Goal: Task Accomplishment & Management: Manage account settings

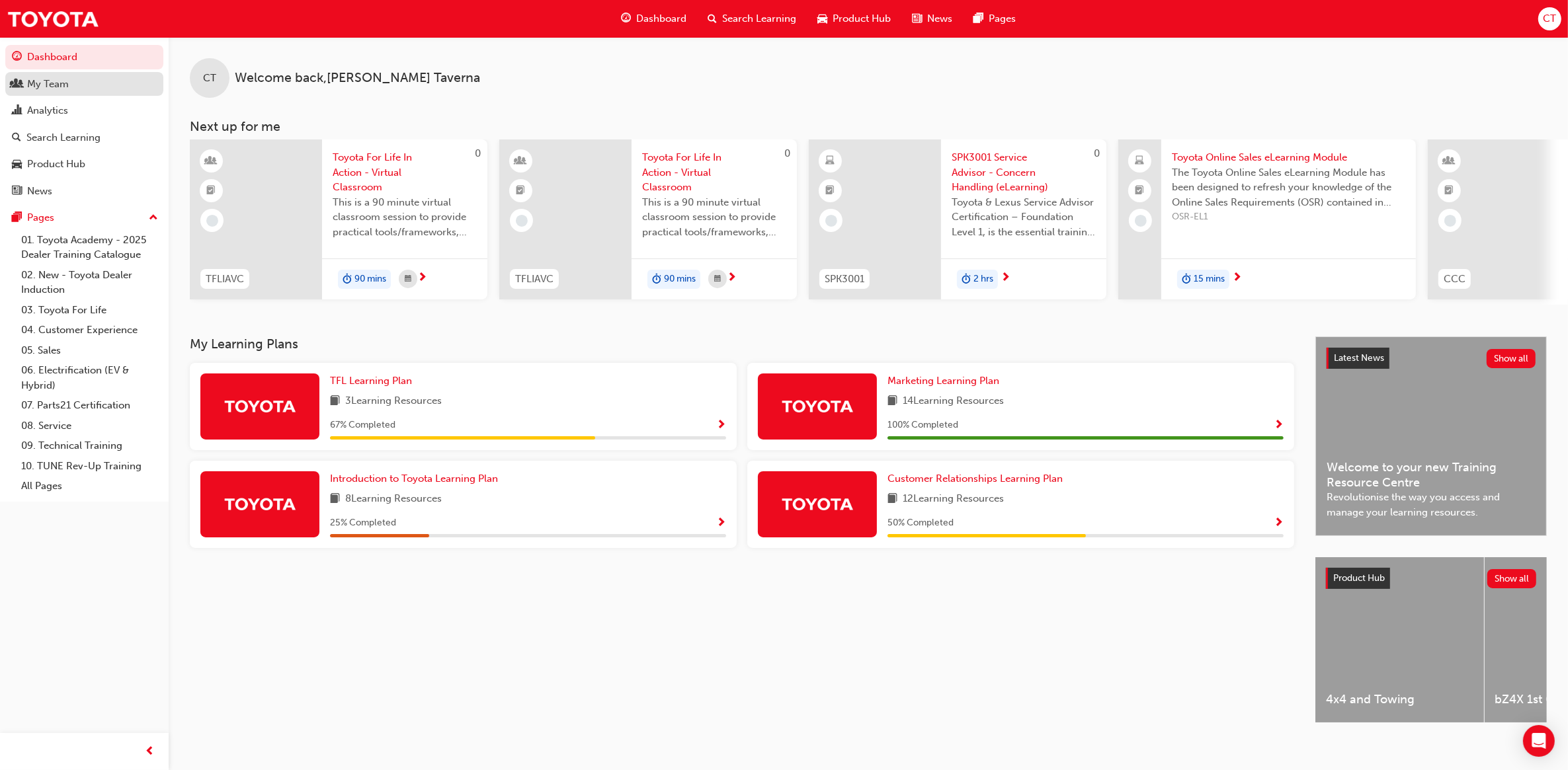
click at [80, 92] on link "My Team" at bounding box center [85, 85] width 158 height 25
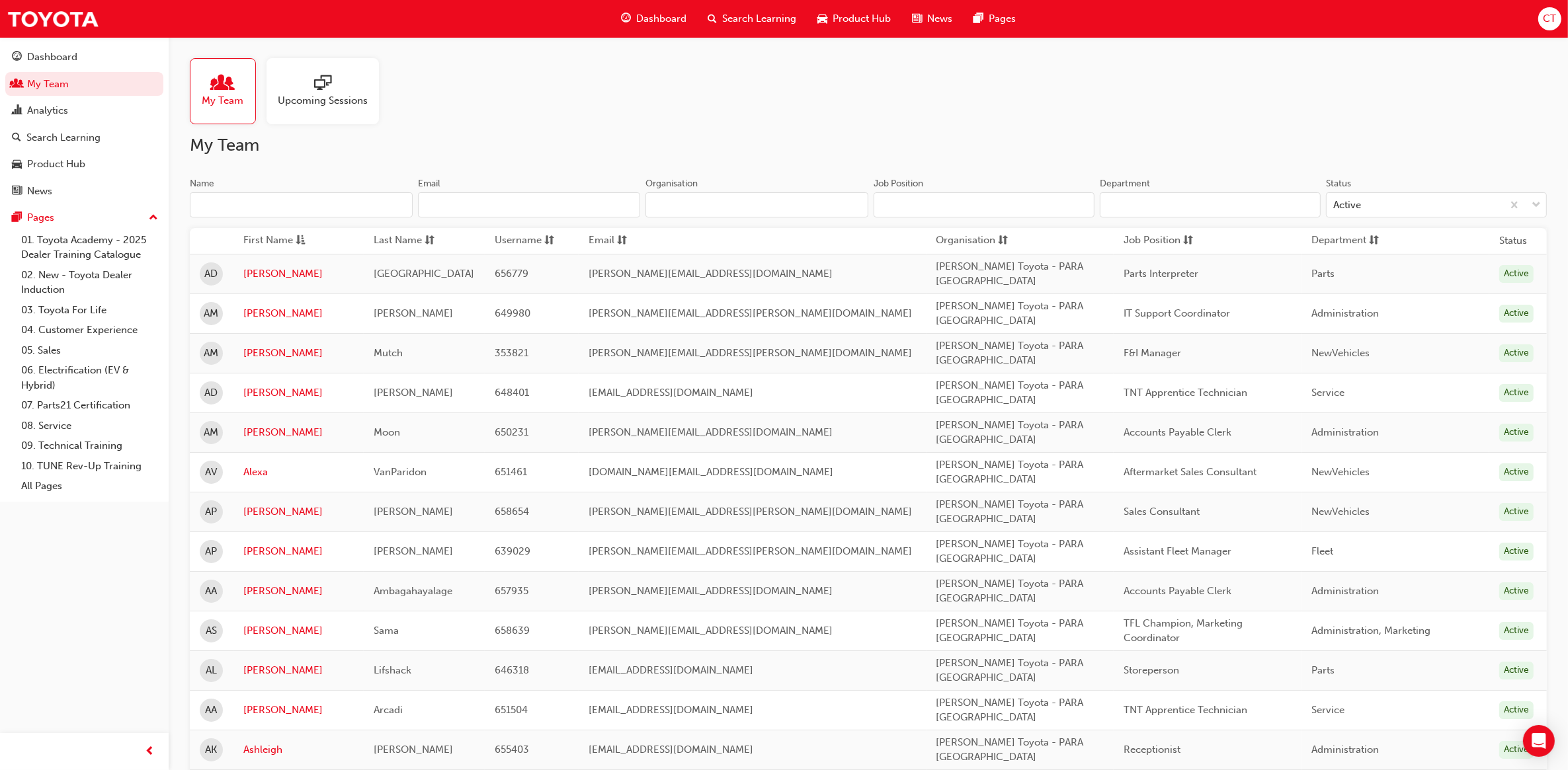
click at [339, 84] on div at bounding box center [322, 83] width 90 height 18
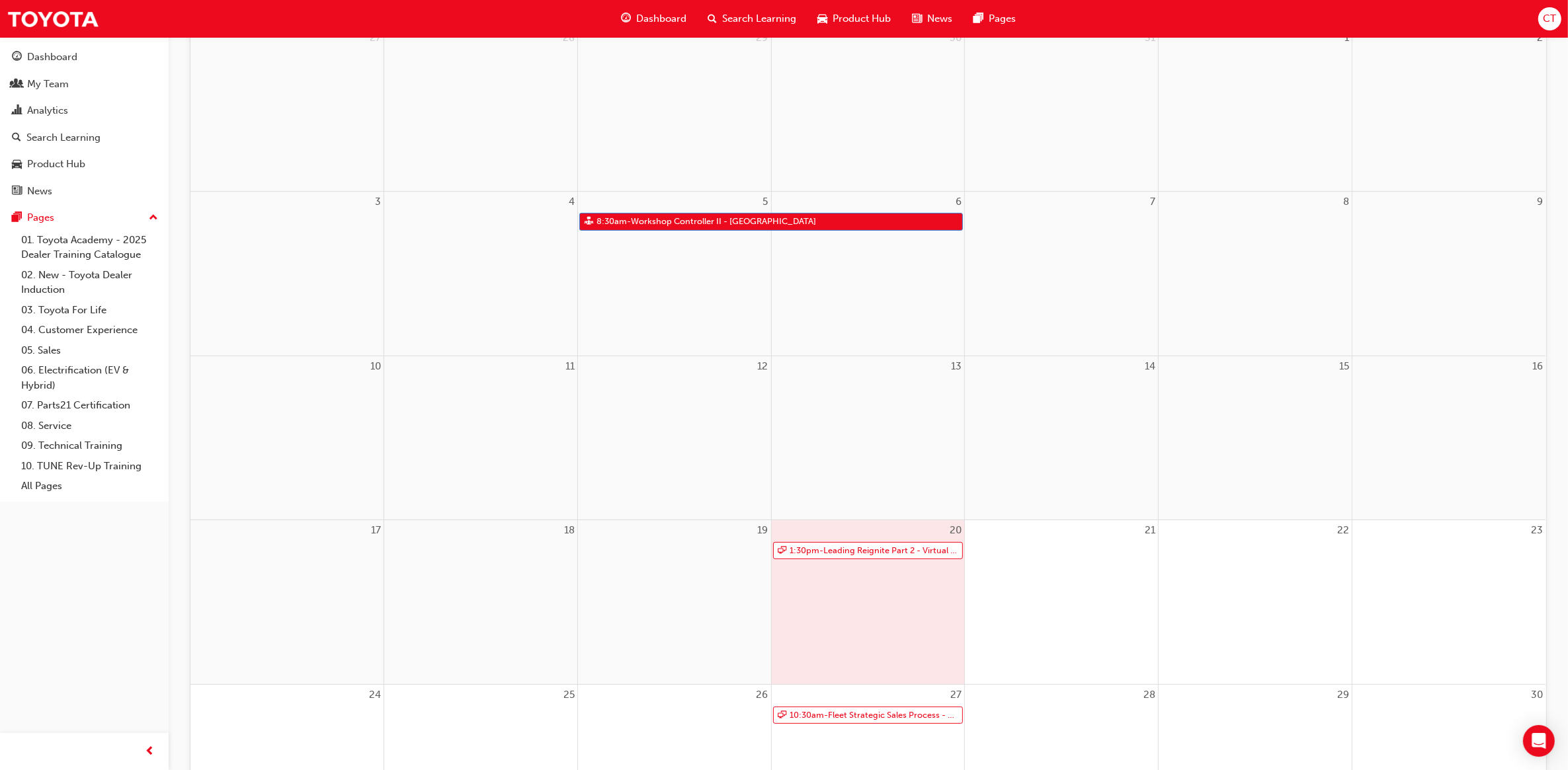
scroll to position [248, 0]
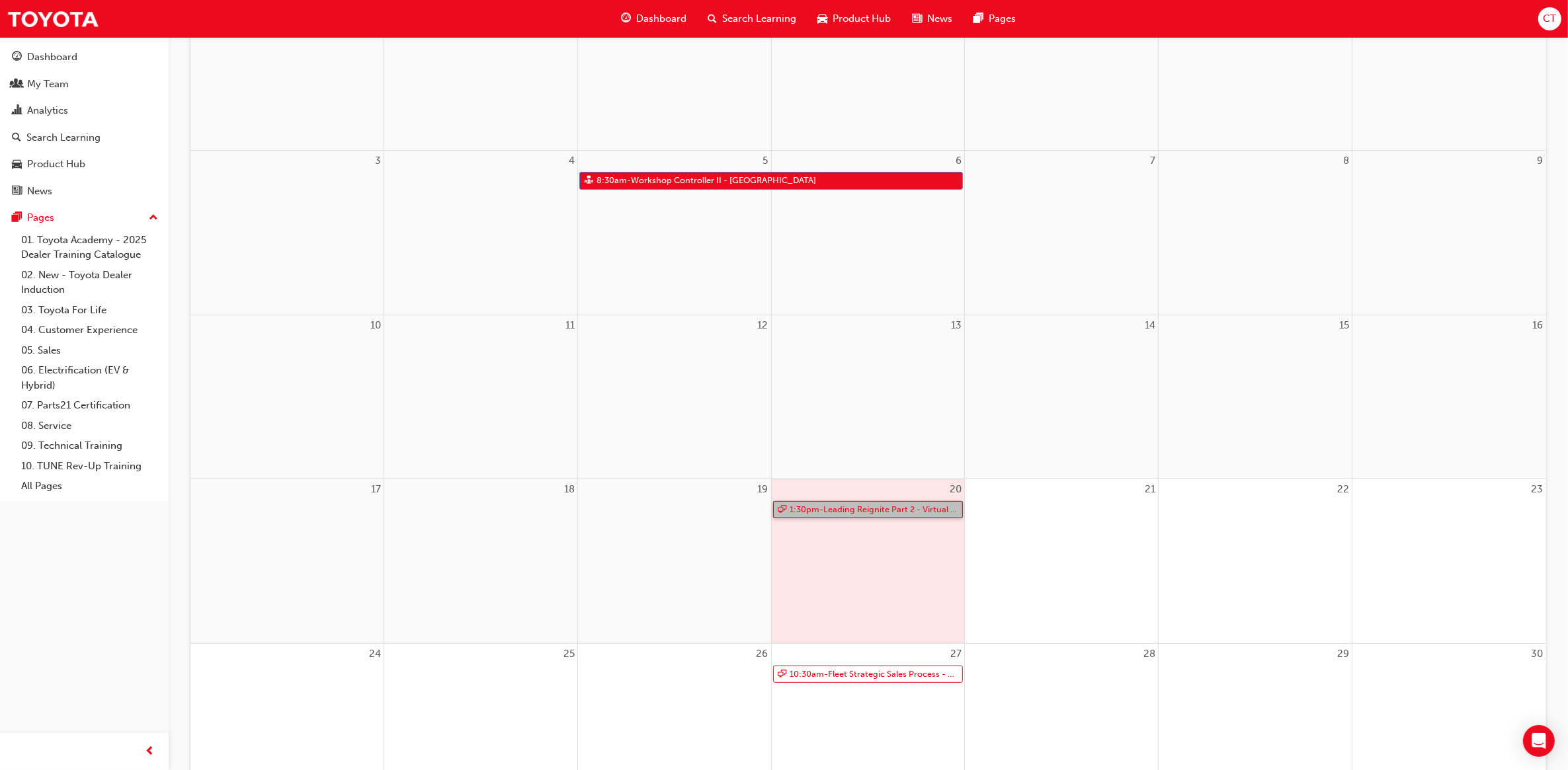
click at [826, 511] on link "1:30pm - Leading Reignite Part 2 - Virtual Classroom" at bounding box center [868, 510] width 191 height 18
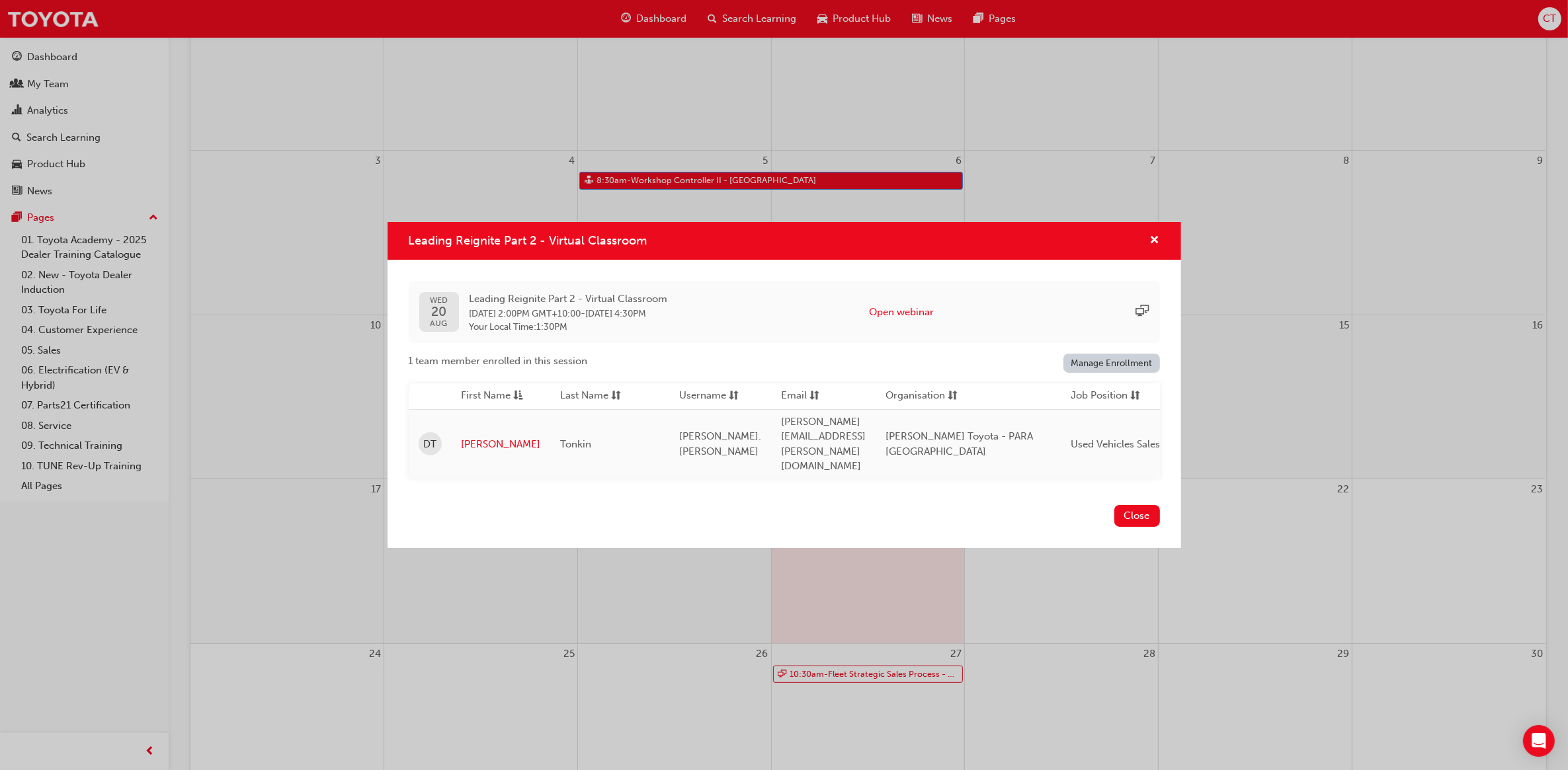
click at [1099, 373] on link "Manage Enrollment" at bounding box center [1110, 363] width 96 height 19
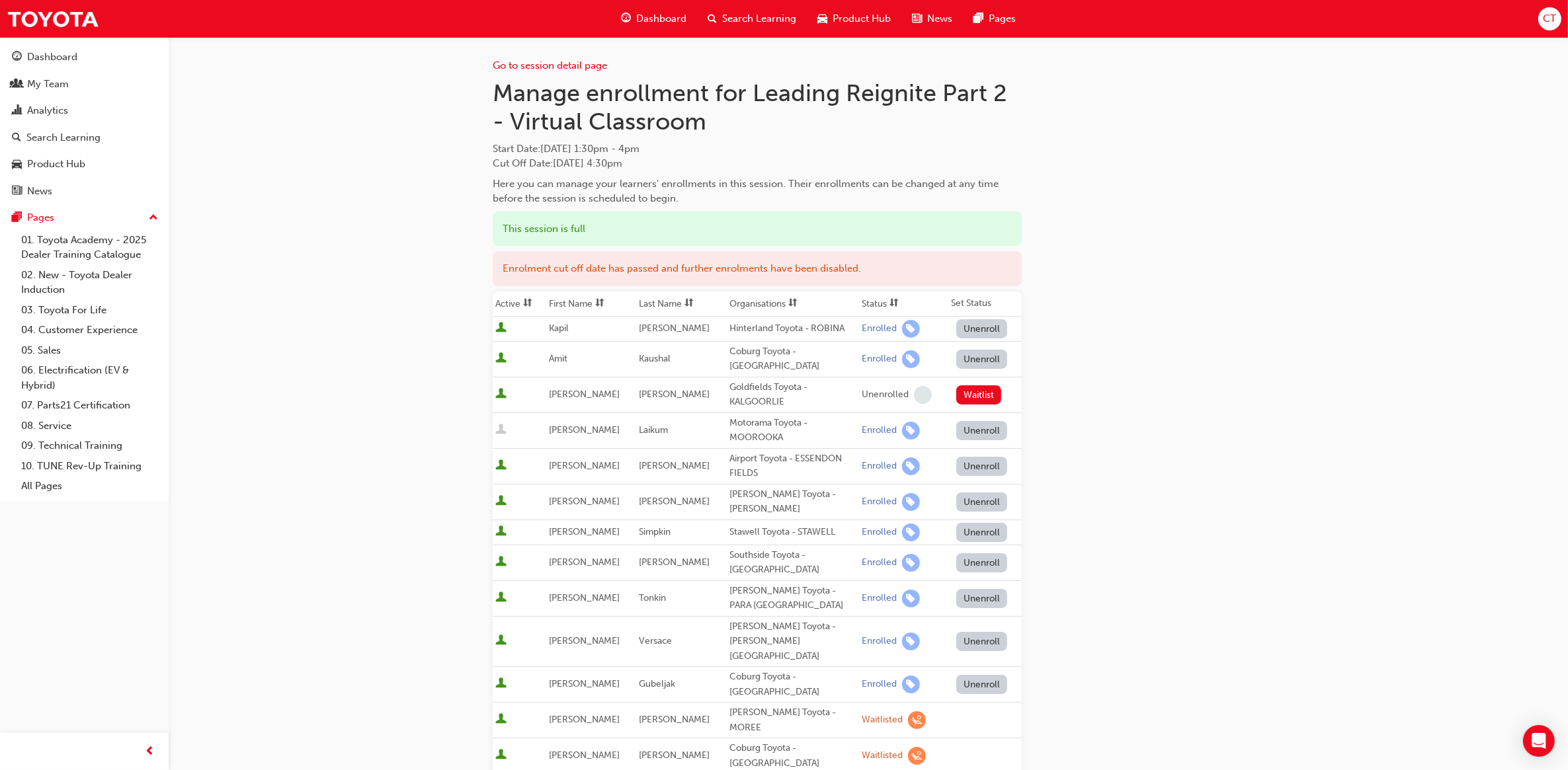
drag, startPoint x: 684, startPoint y: 165, endPoint x: 472, endPoint y: 100, distance: 221.7
click at [472, 100] on div "Go to session detail page Manage enrollment for Leading Reignite Part 2 - Virtu…" at bounding box center [868, 591] width 793 height 1107
copy div "Manage enrollment for Leading Reignite Part 2 - Virtual Classroom Start Date : …"
click at [1542, 744] on icon "Open Intercom Messenger" at bounding box center [1538, 741] width 17 height 17
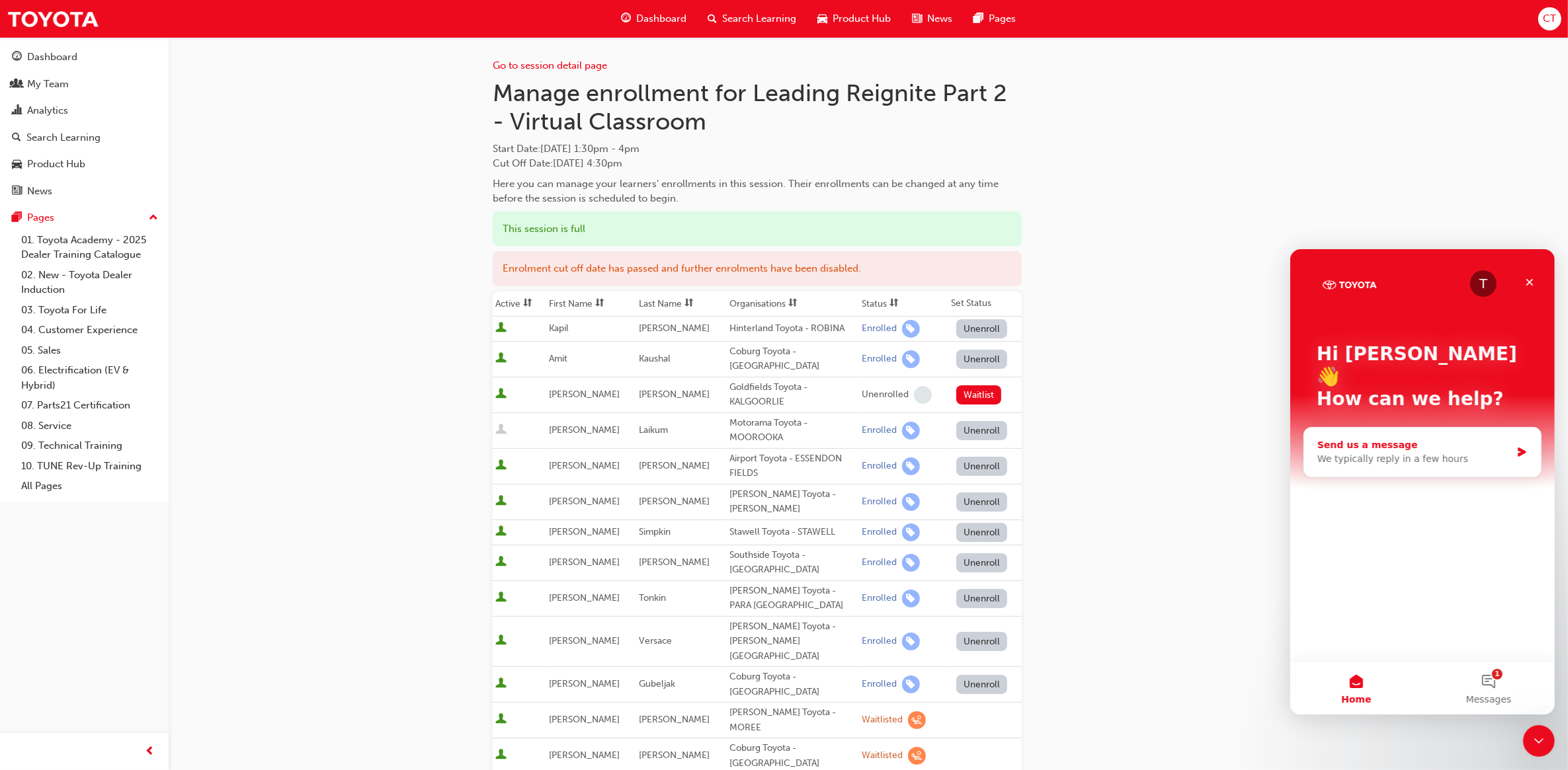
click at [1379, 437] on div "Send us a message" at bounding box center [1413, 444] width 193 height 14
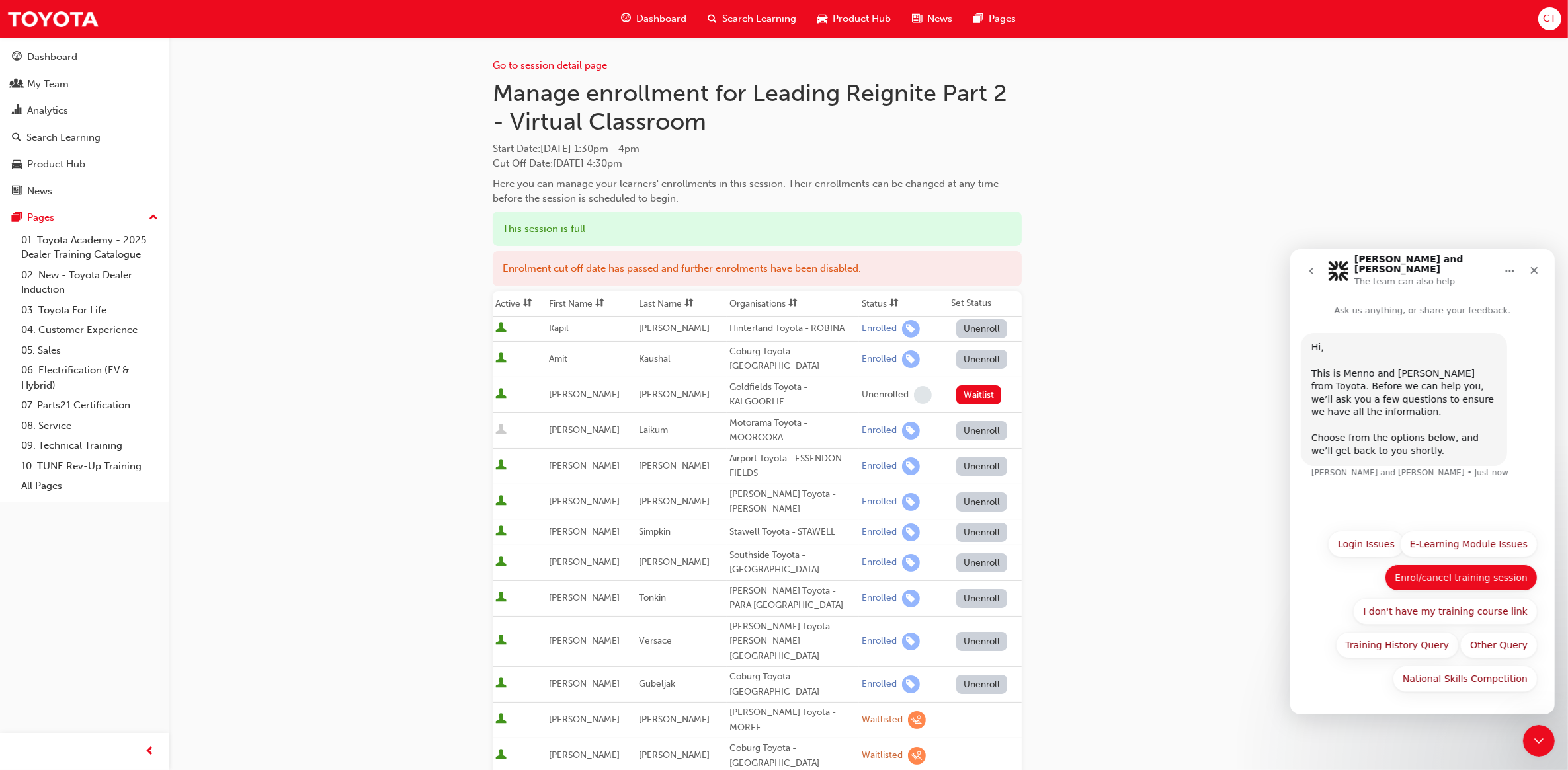
click at [1430, 578] on button "Enrol/cancel training session" at bounding box center [1460, 578] width 153 height 27
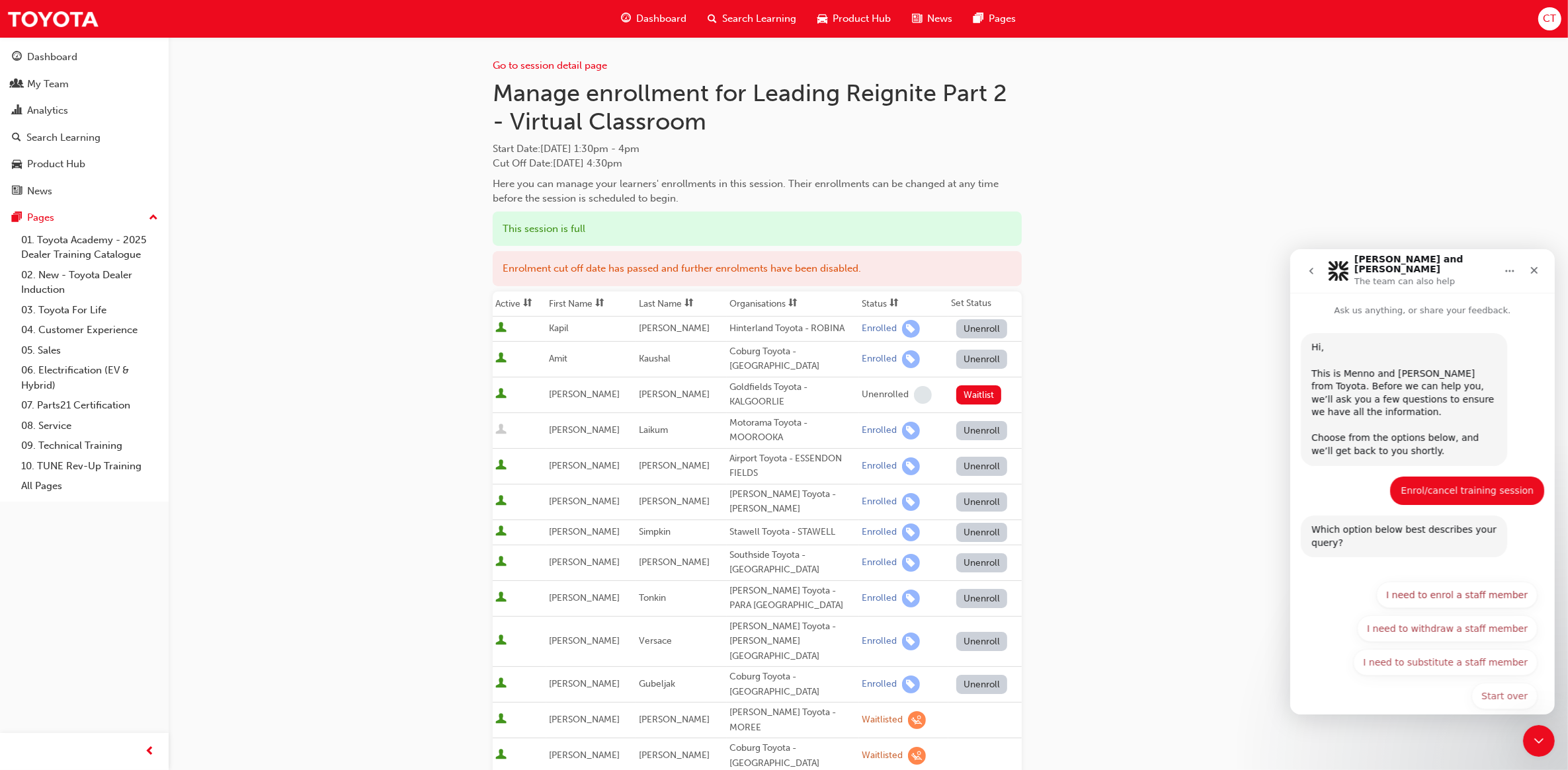
scroll to position [9, 0]
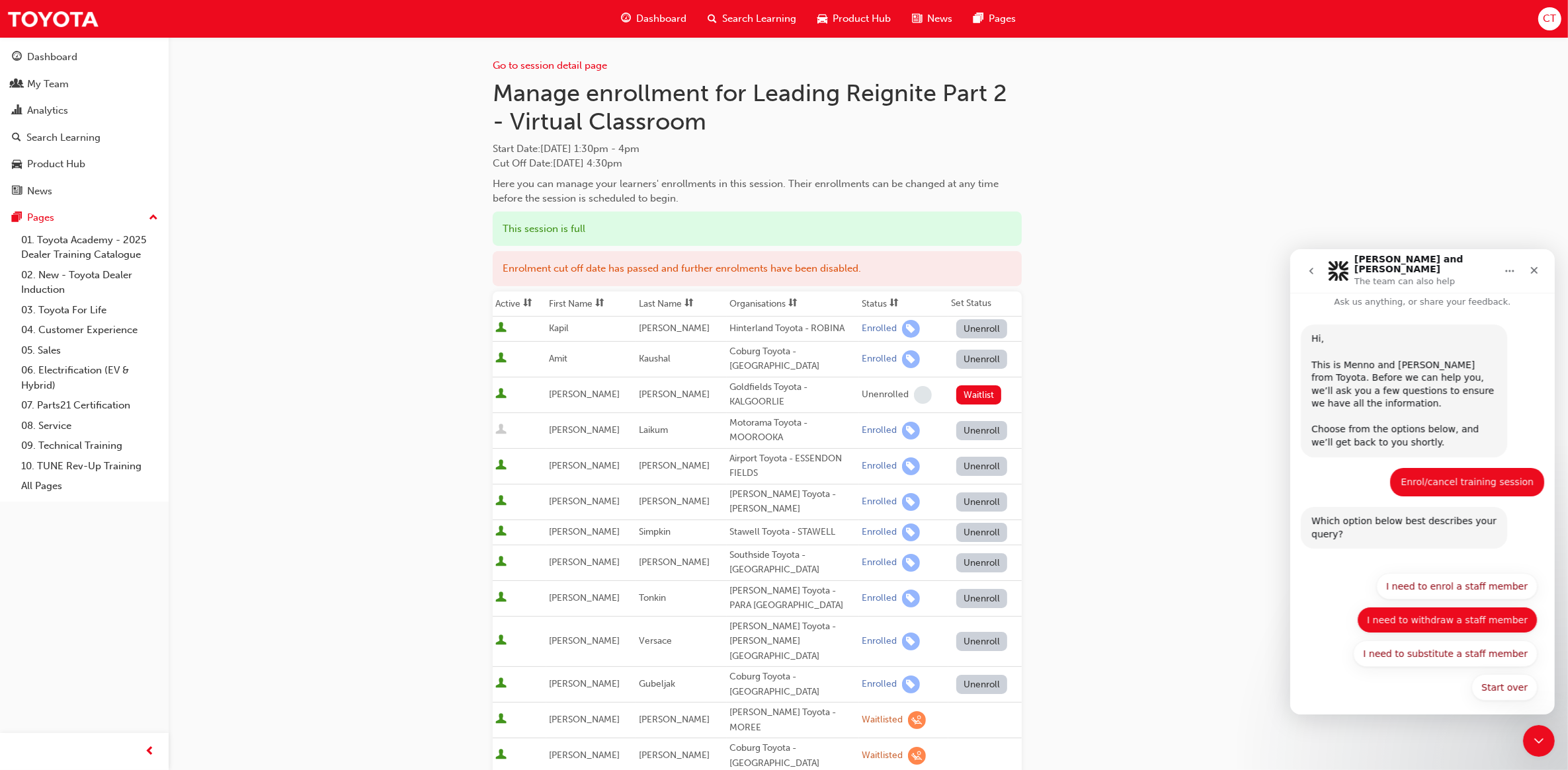
click at [1406, 612] on button "I need to withdraw a staff member" at bounding box center [1446, 619] width 180 height 27
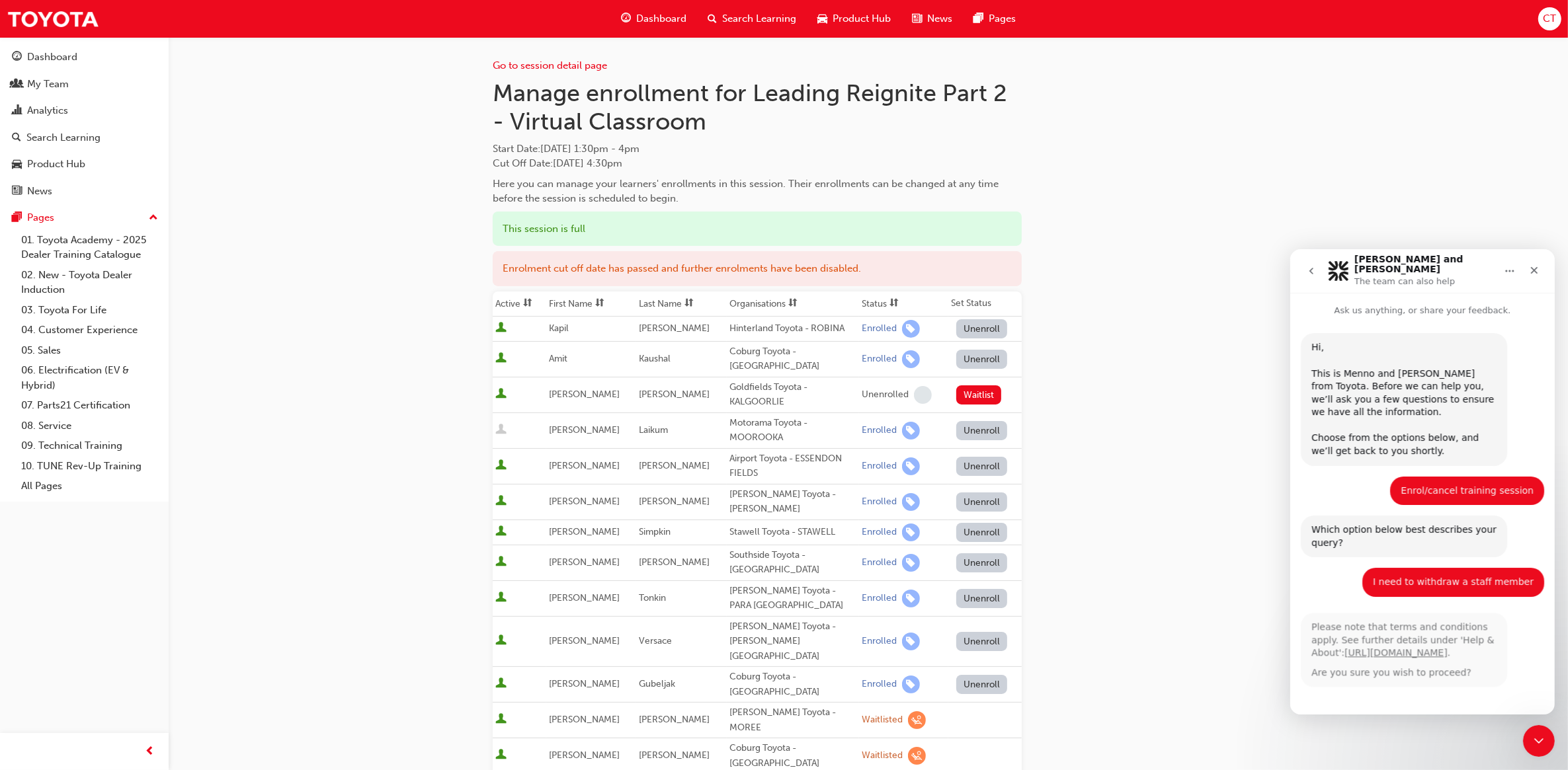
scroll to position [47, 0]
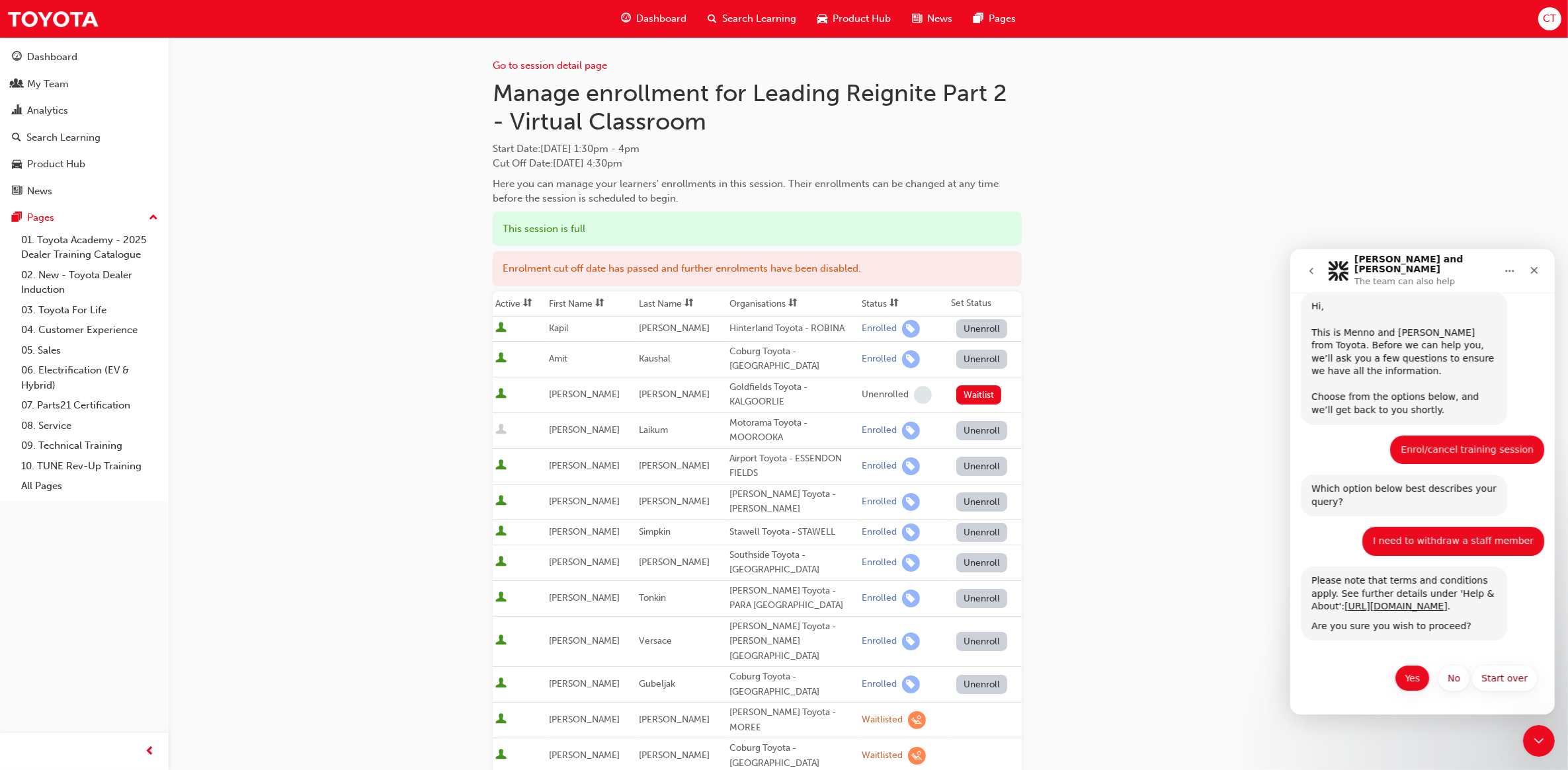
click at [1407, 679] on button "Yes" at bounding box center [1411, 678] width 35 height 27
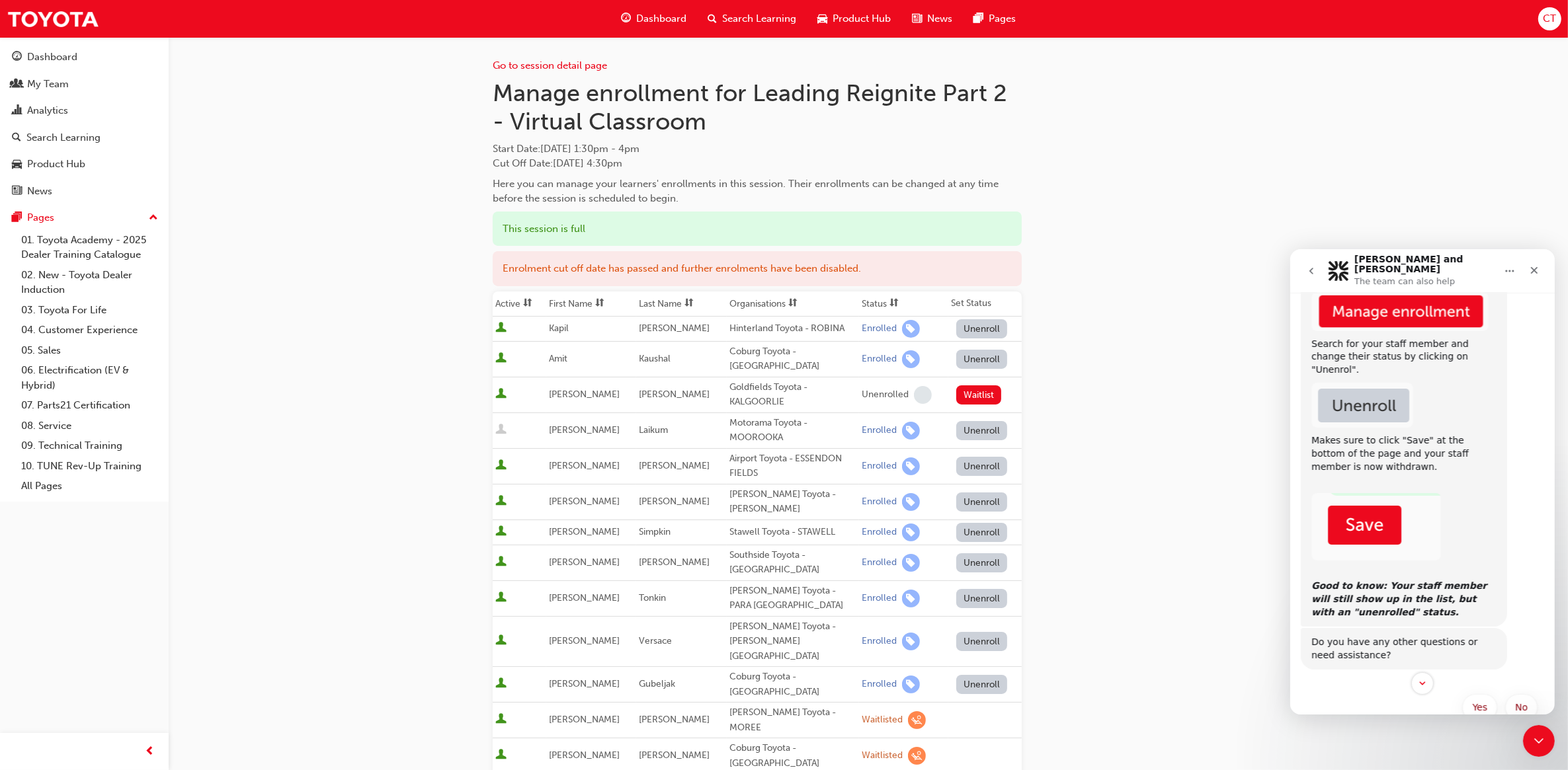
scroll to position [514, 0]
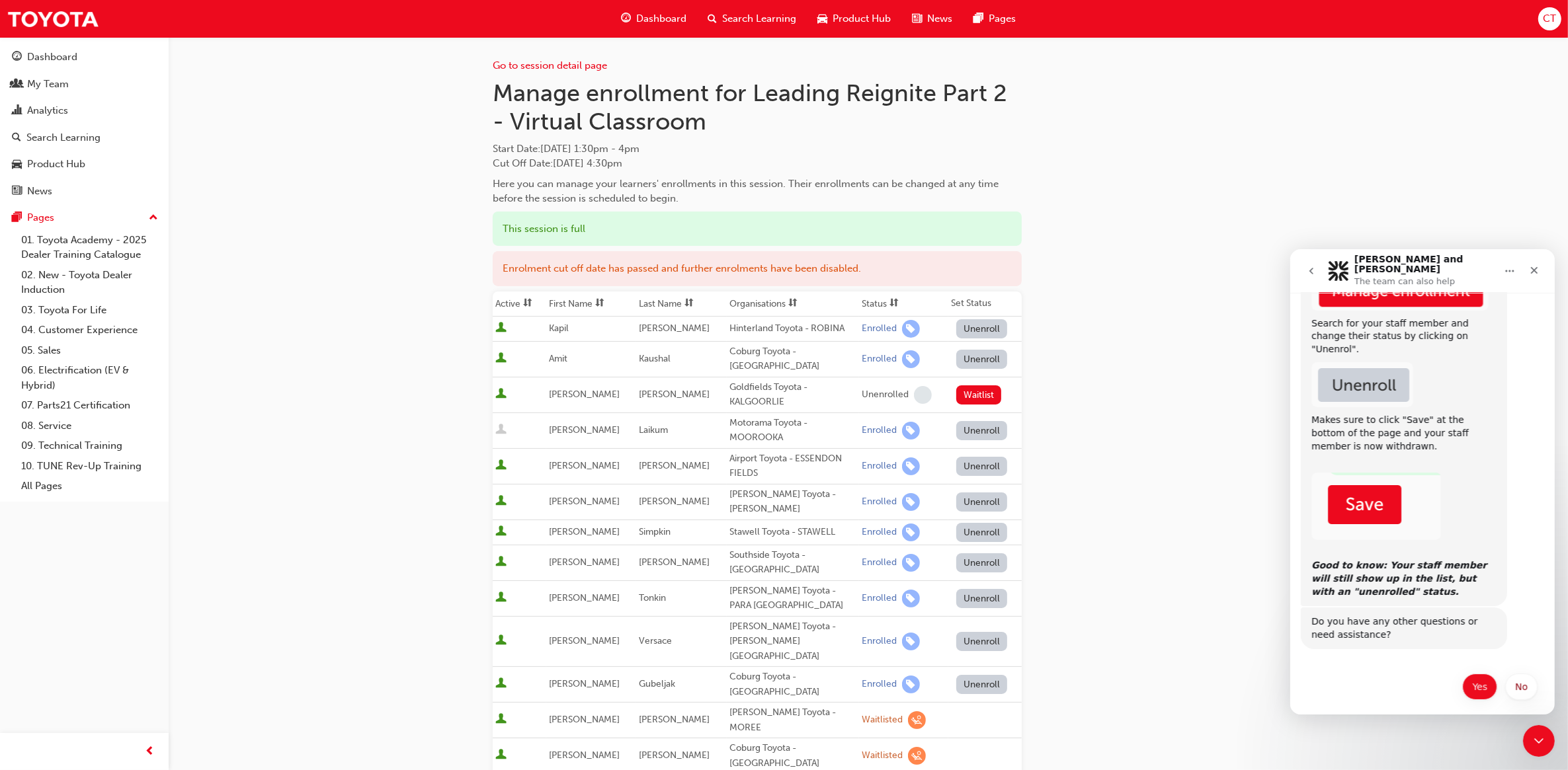
click at [1463, 676] on button "Yes" at bounding box center [1478, 686] width 35 height 27
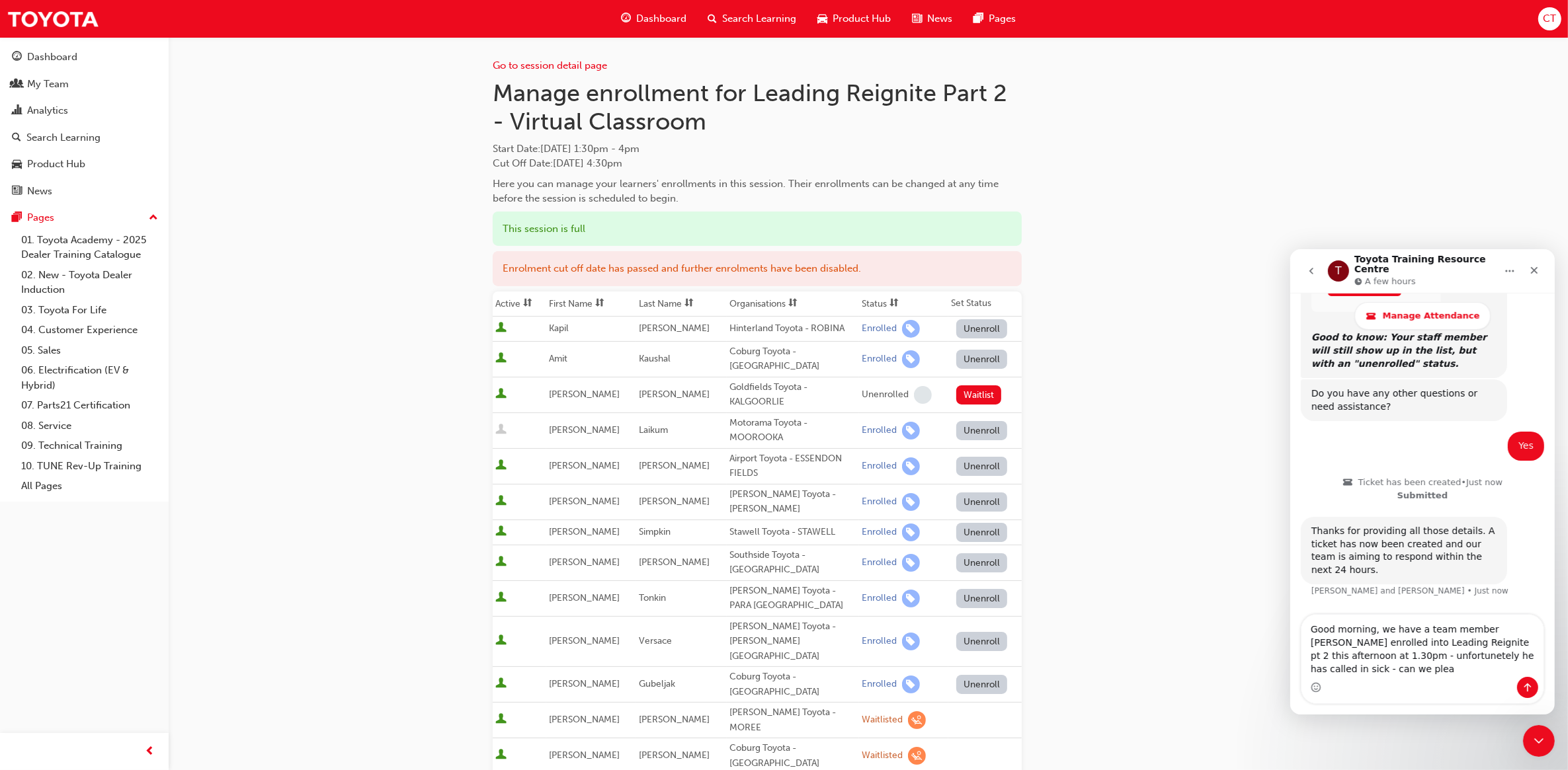
scroll to position [792, 0]
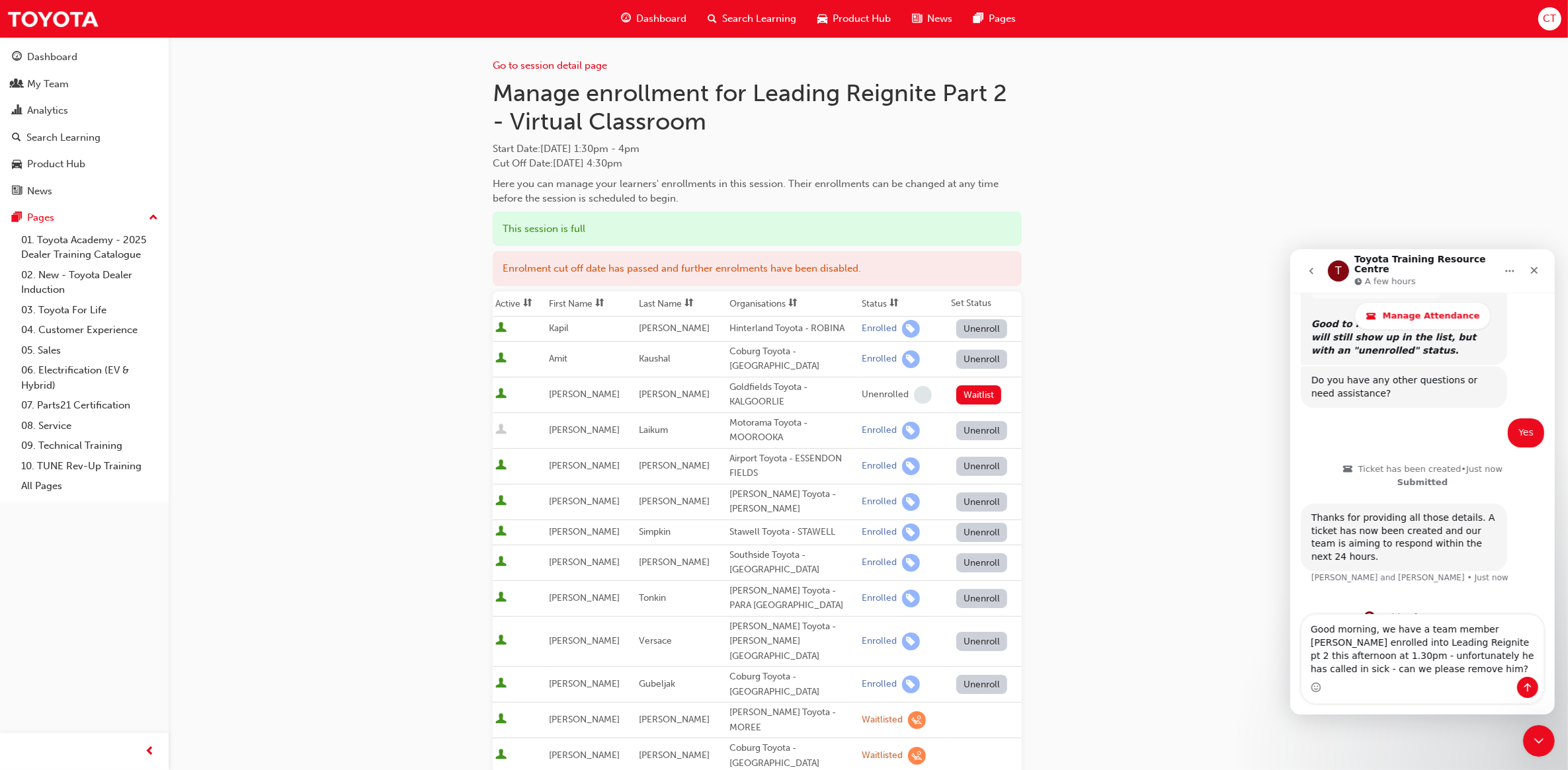
drag, startPoint x: 1395, startPoint y: 669, endPoint x: 1300, endPoint y: 620, distance: 106.9
click at [1300, 620] on textarea "Good morning, we have a team member [PERSON_NAME] enrolled into Leading Reignit…" at bounding box center [1421, 644] width 242 height 62
type textarea "Good morning, we have a team member [PERSON_NAME] enrolled into Leading Reignit…"
click at [1524, 684] on icon "Send a message…" at bounding box center [1526, 686] width 10 height 10
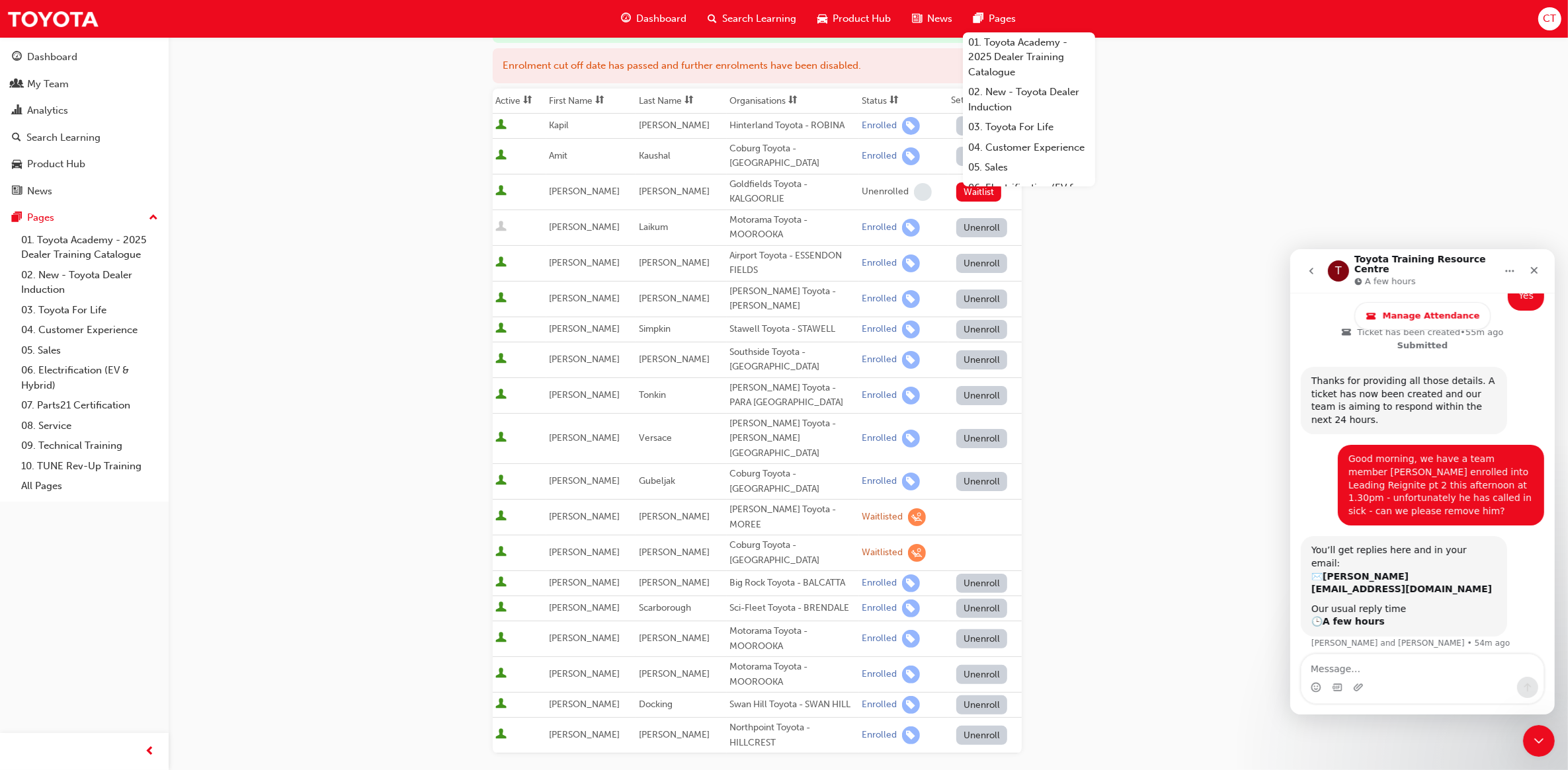
scroll to position [347, 0]
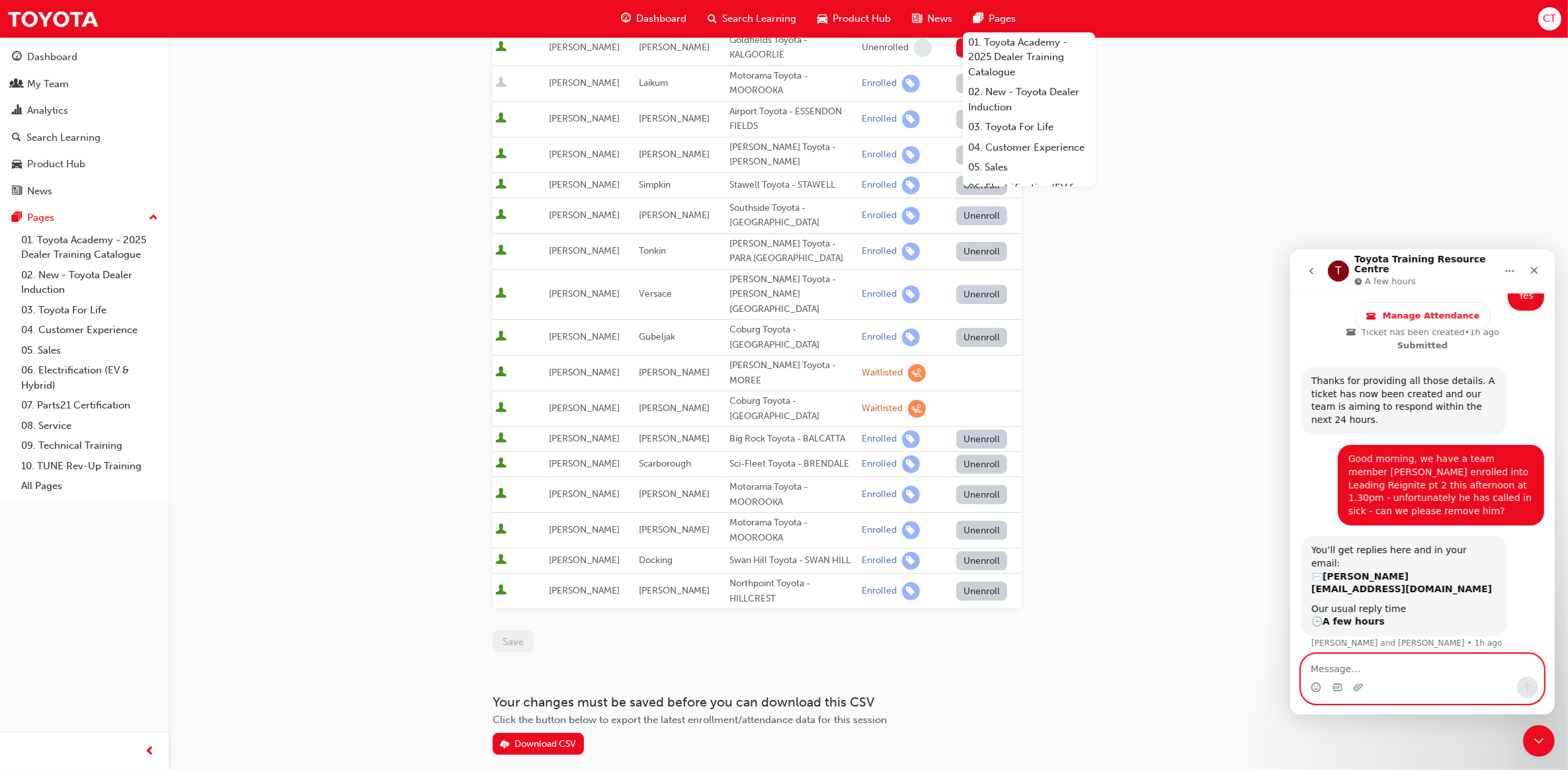
click at [1343, 671] on textarea "Message…" at bounding box center [1421, 665] width 242 height 23
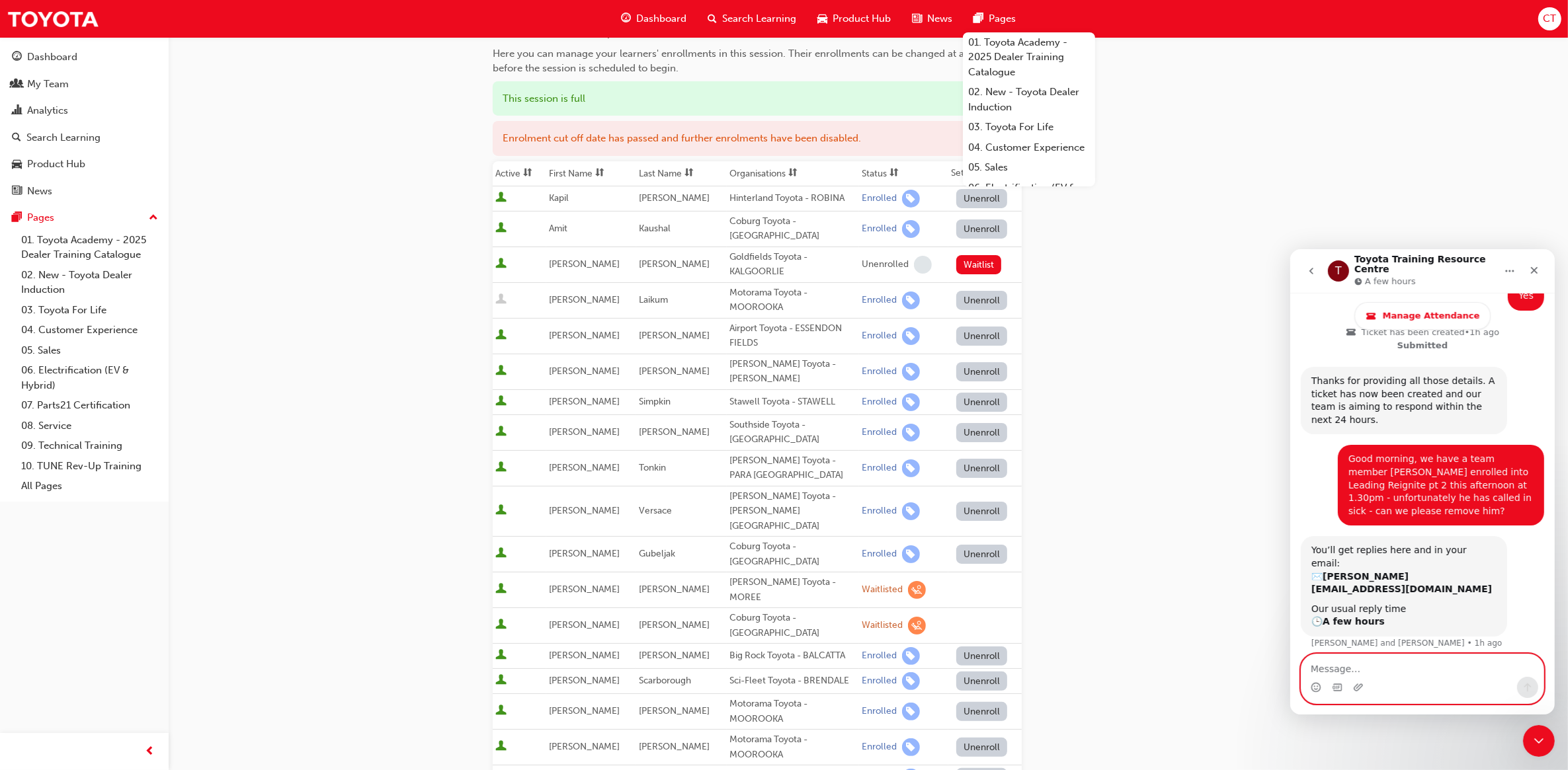
scroll to position [99, 0]
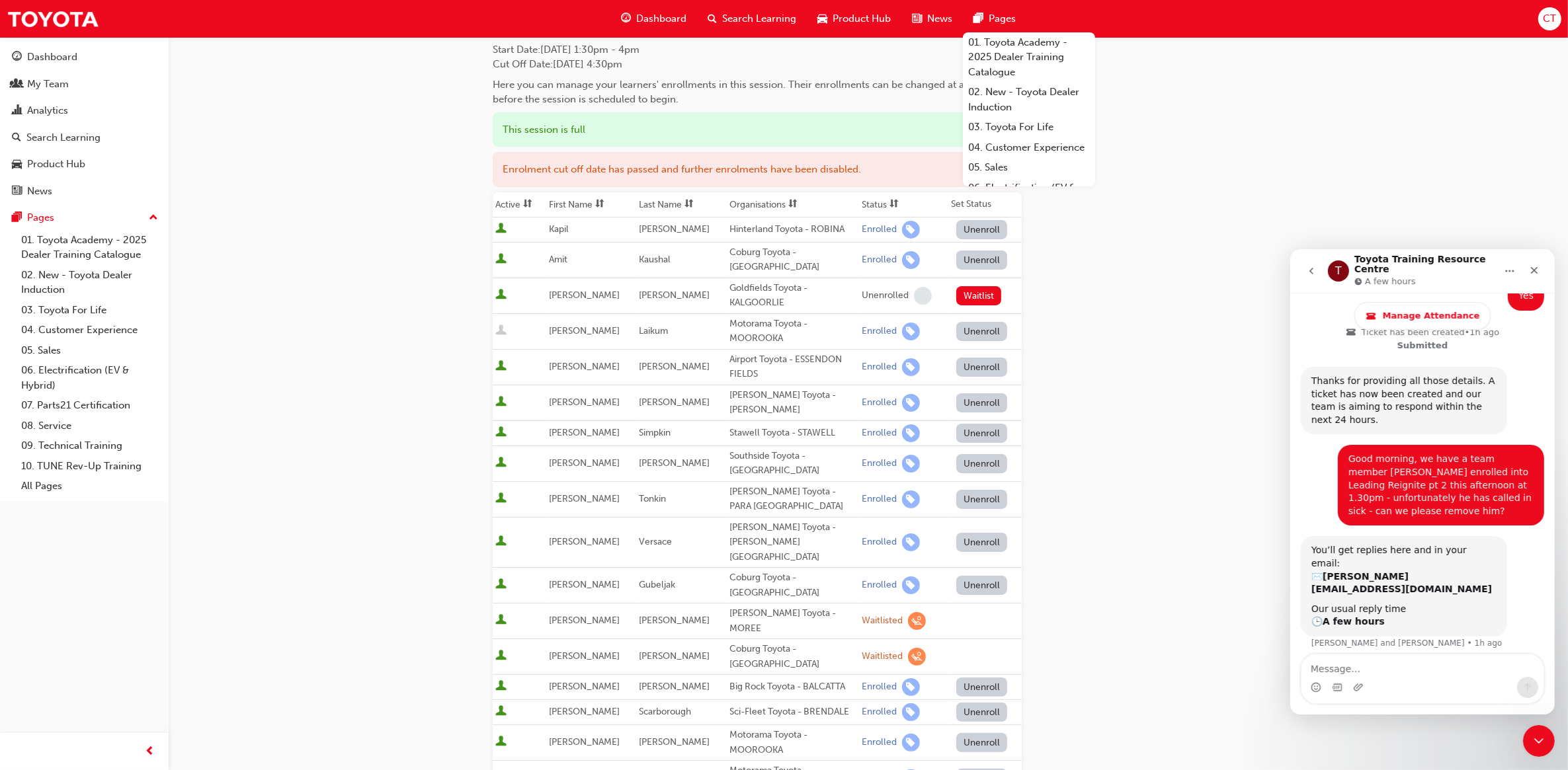
click at [970, 491] on button "Unenroll" at bounding box center [982, 499] width 51 height 19
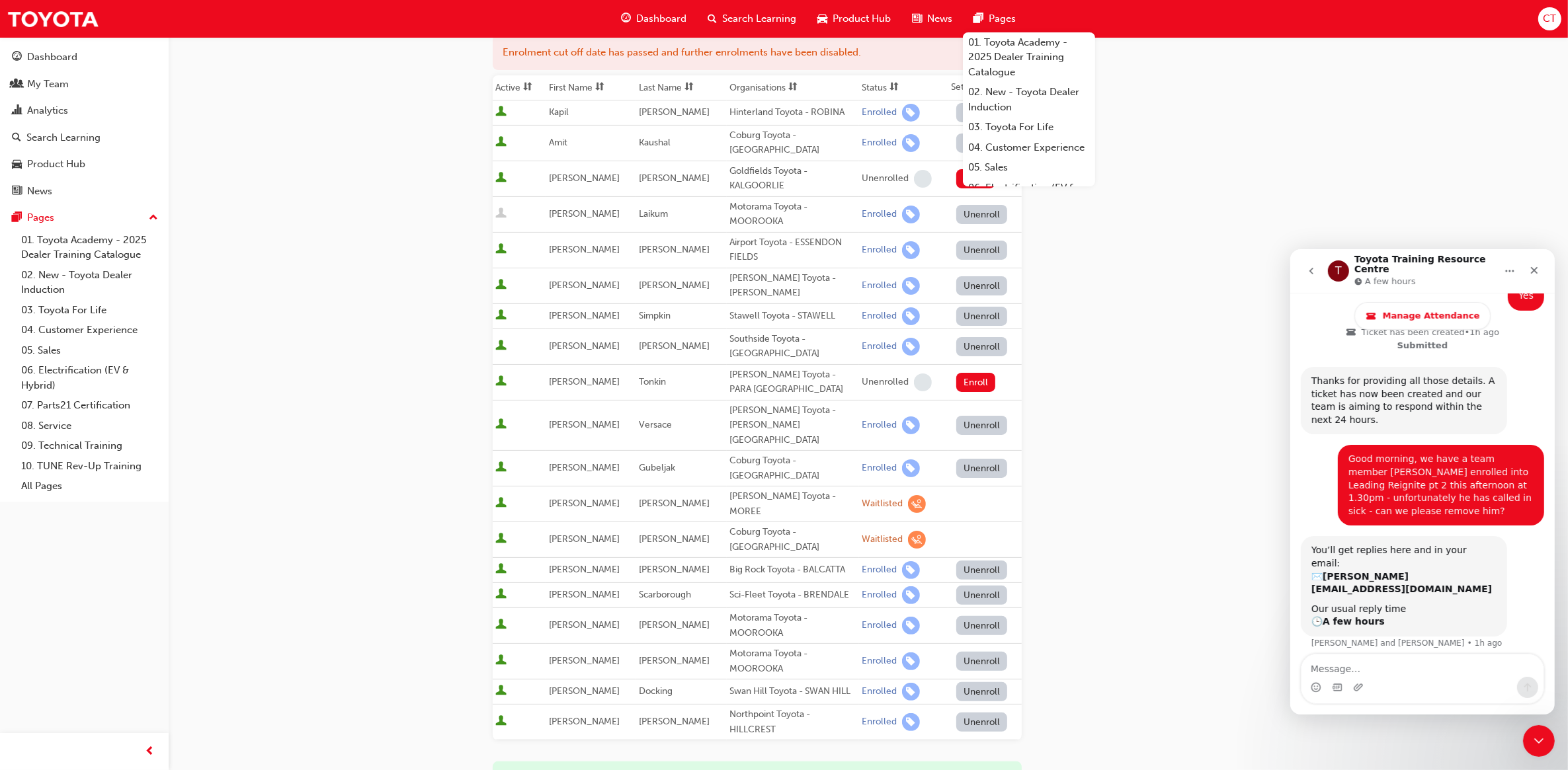
scroll to position [417, 0]
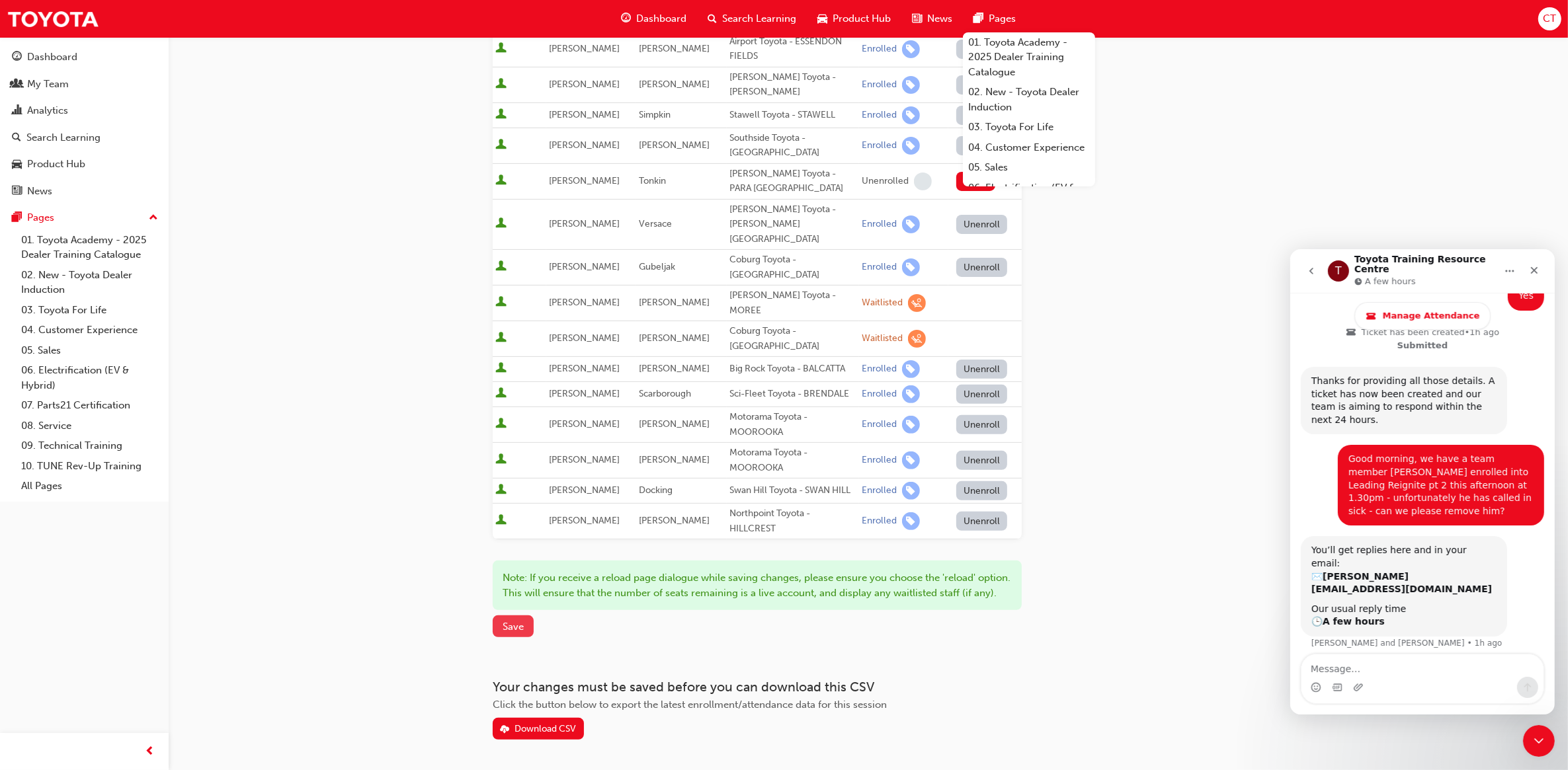
click at [530, 616] on button "Save" at bounding box center [513, 626] width 41 height 22
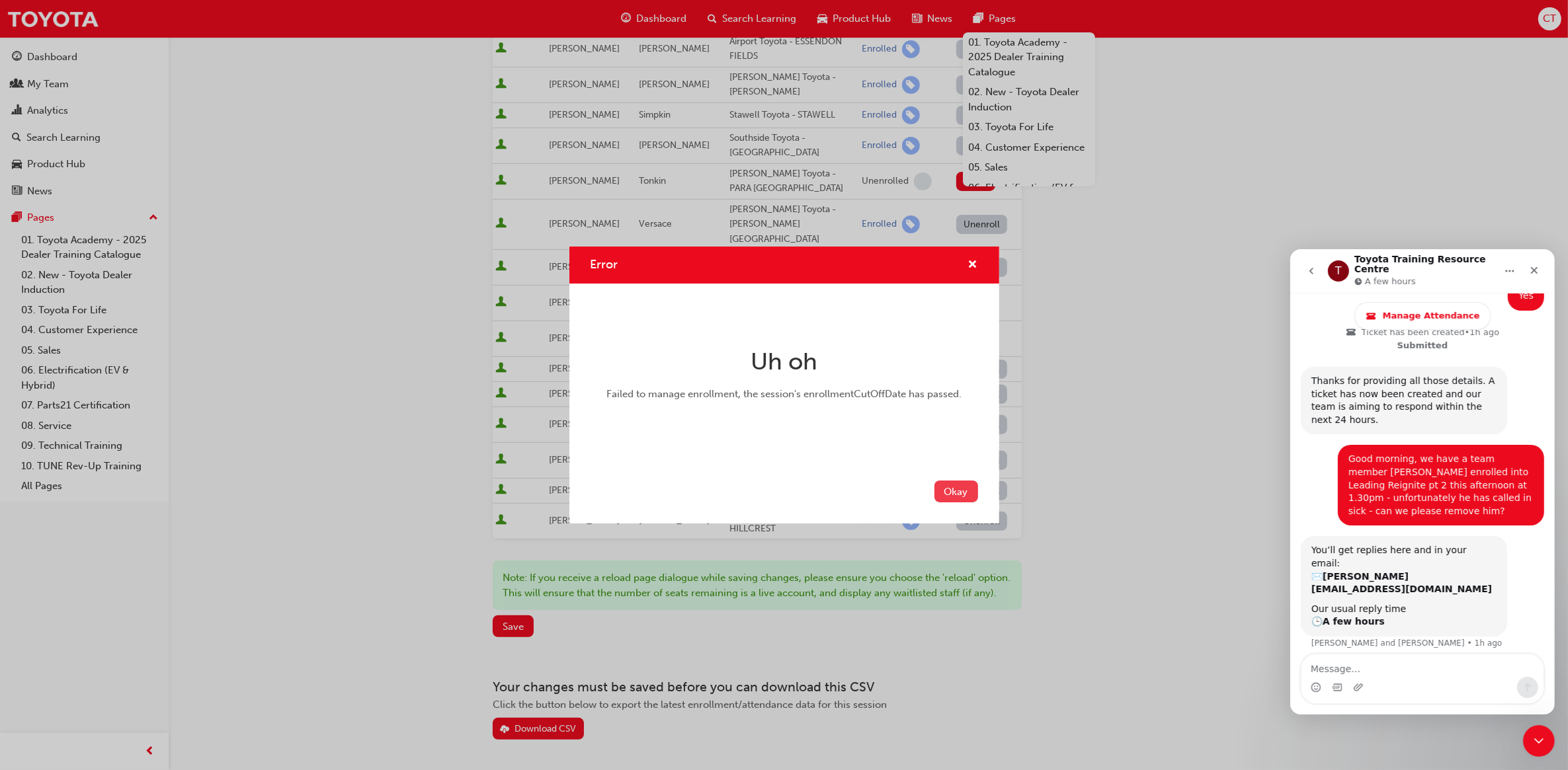
click at [959, 495] on button "Okay" at bounding box center [956, 491] width 44 height 22
